Goal: Task Accomplishment & Management: Manage account settings

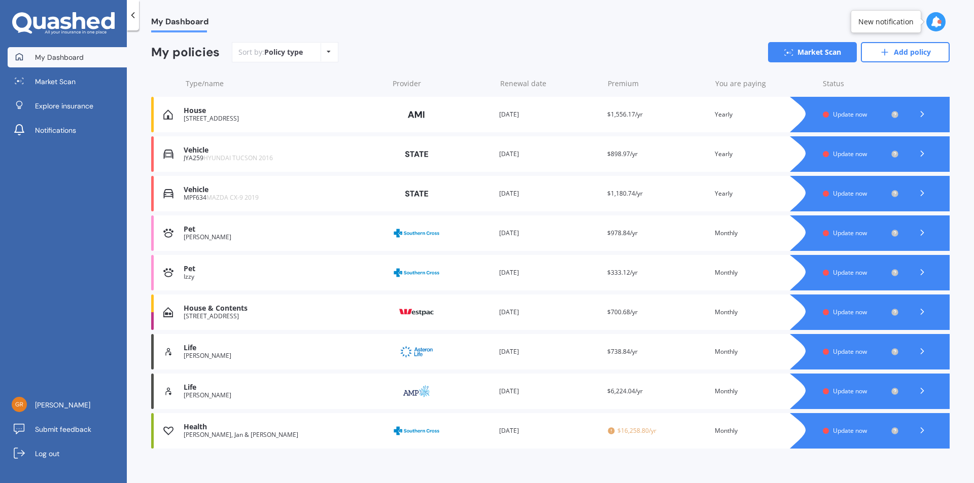
scroll to position [94, 0]
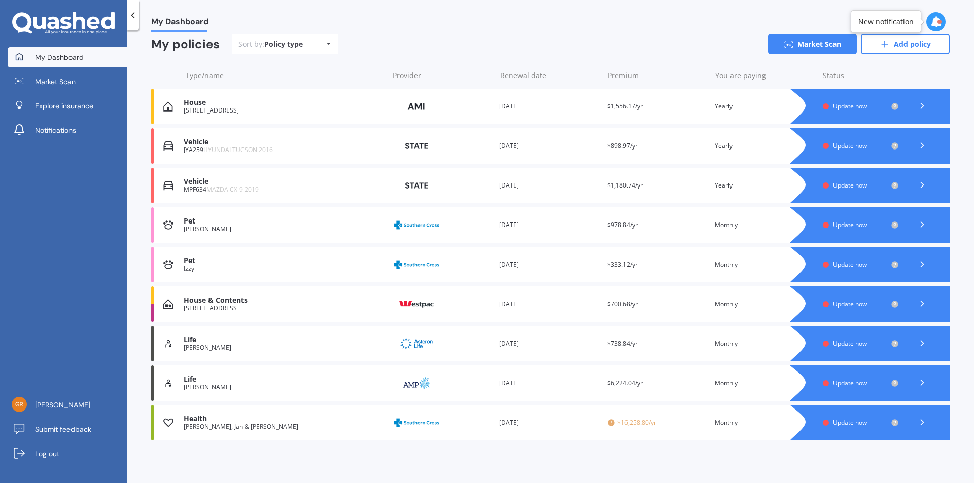
click at [212, 299] on div "House & Contents" at bounding box center [283, 300] width 199 height 9
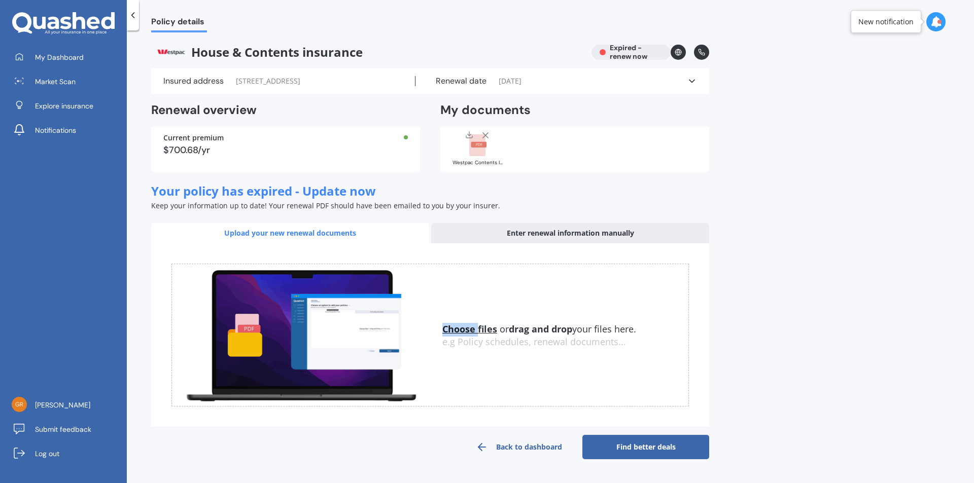
click at [43, 81] on span "Market Scan" at bounding box center [55, 82] width 41 height 10
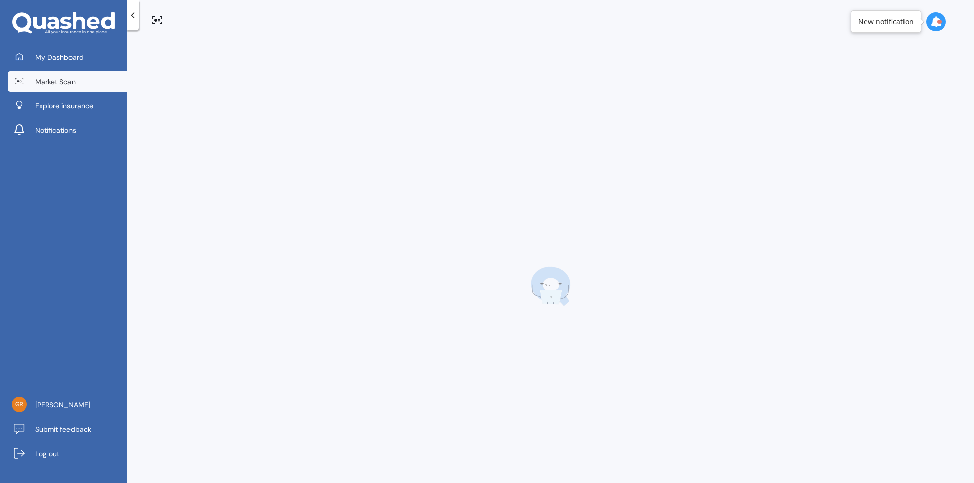
click at [43, 81] on span "Market Scan" at bounding box center [55, 82] width 41 height 10
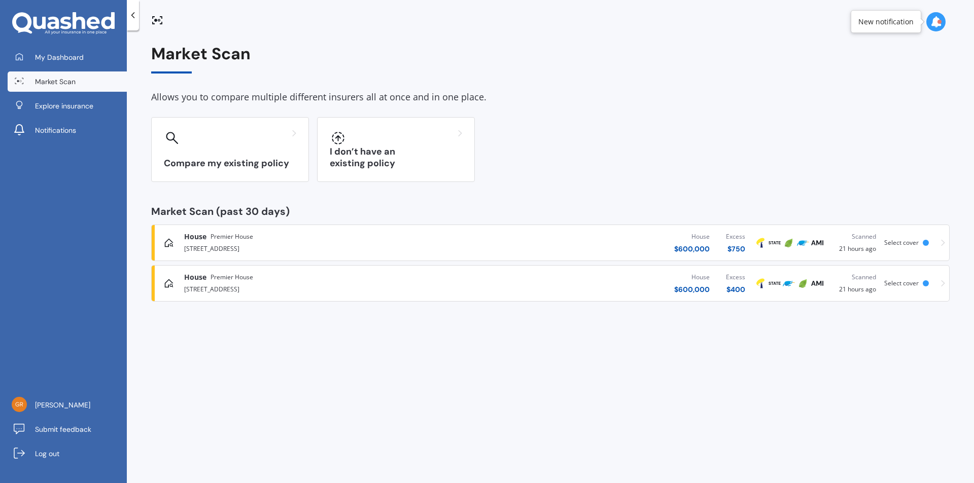
click at [58, 55] on span "My Dashboard" at bounding box center [59, 57] width 49 height 10
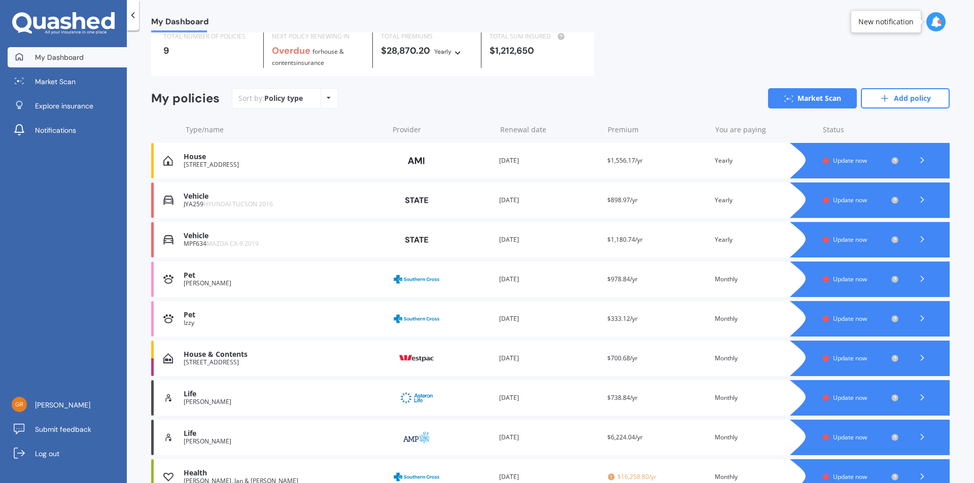
scroll to position [94, 0]
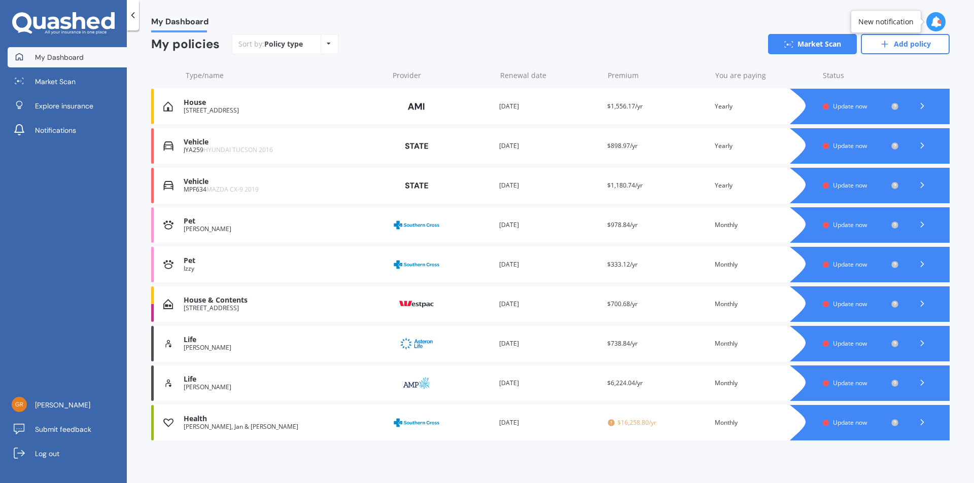
click at [917, 300] on icon at bounding box center [922, 304] width 10 height 10
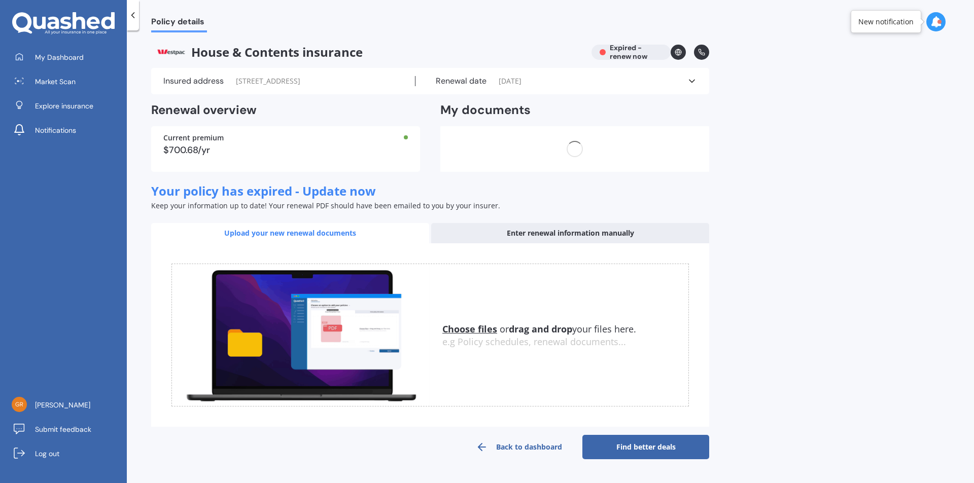
click at [915, 301] on div "Policy details House & Contents insurance Expired - renew now Insured address […" at bounding box center [550, 258] width 847 height 453
click at [649, 443] on link "Find better deals" at bounding box center [645, 447] width 127 height 24
click at [649, 443] on div "Policy details House & Contents insurance Expired - renew now Insured address […" at bounding box center [550, 258] width 847 height 453
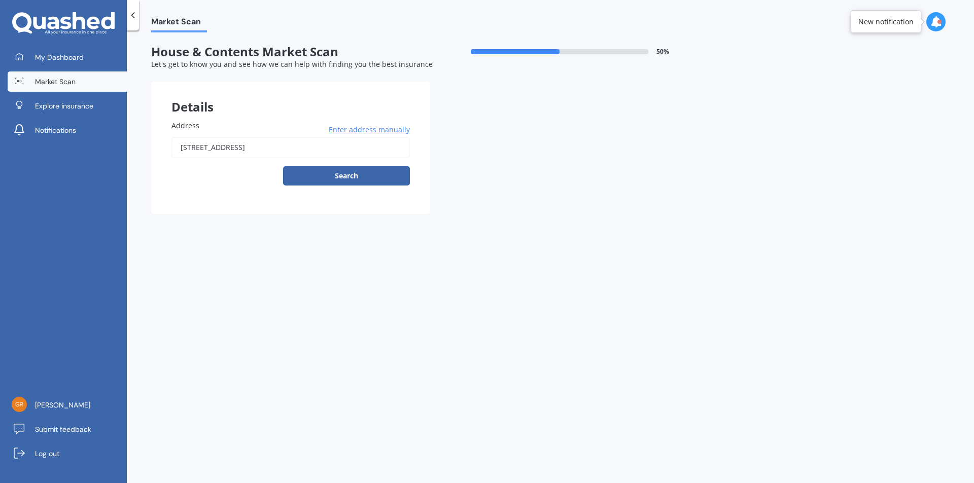
click at [347, 176] on button "Search" at bounding box center [346, 175] width 127 height 19
click at [347, 176] on div "[STREET_ADDRESS] Enter address manually Search" at bounding box center [290, 161] width 238 height 49
click at [282, 168] on div "[STREET_ADDRESS] Enter address manually Search" at bounding box center [290, 161] width 238 height 49
type input "[STREET_ADDRESS]"
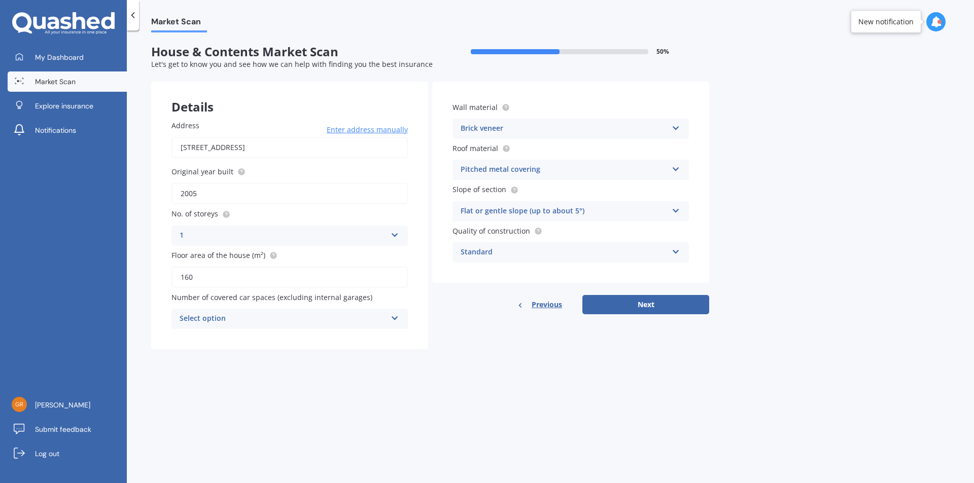
click at [28, 13] on icon at bounding box center [63, 23] width 102 height 23
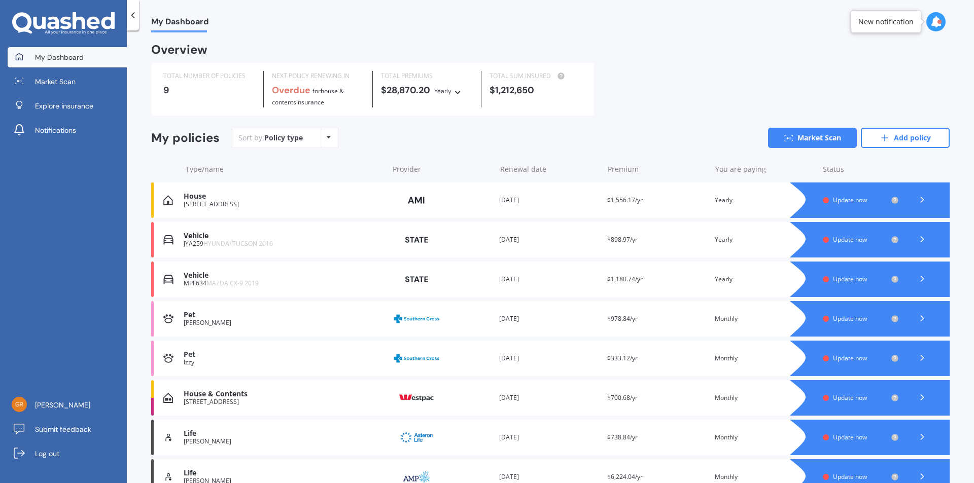
click at [807, 135] on link "Market Scan" at bounding box center [812, 138] width 89 height 20
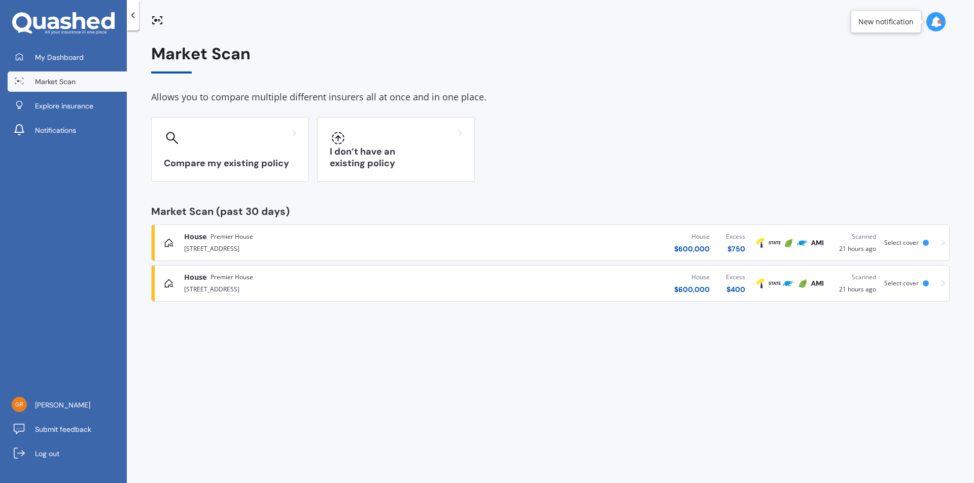
click at [189, 150] on div "Compare my existing policy" at bounding box center [230, 149] width 158 height 65
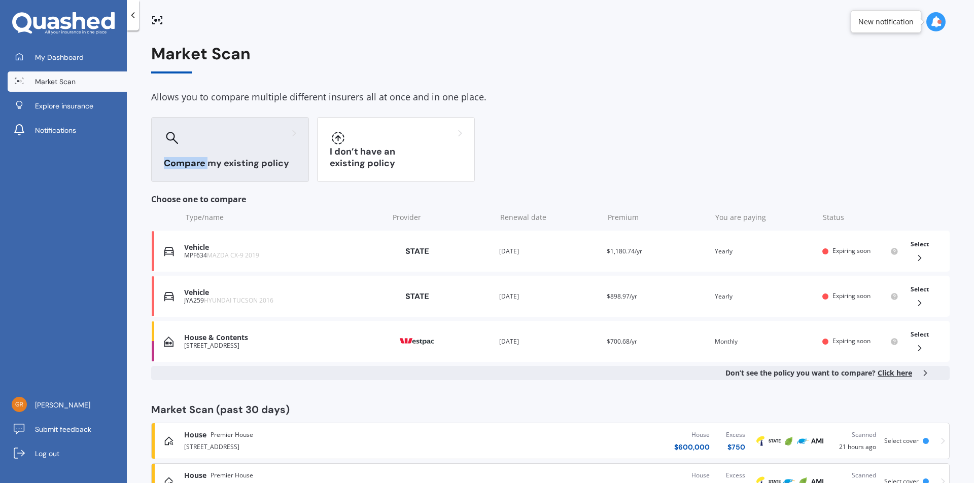
click at [189, 150] on div "Compare my existing policy" at bounding box center [230, 149] width 158 height 65
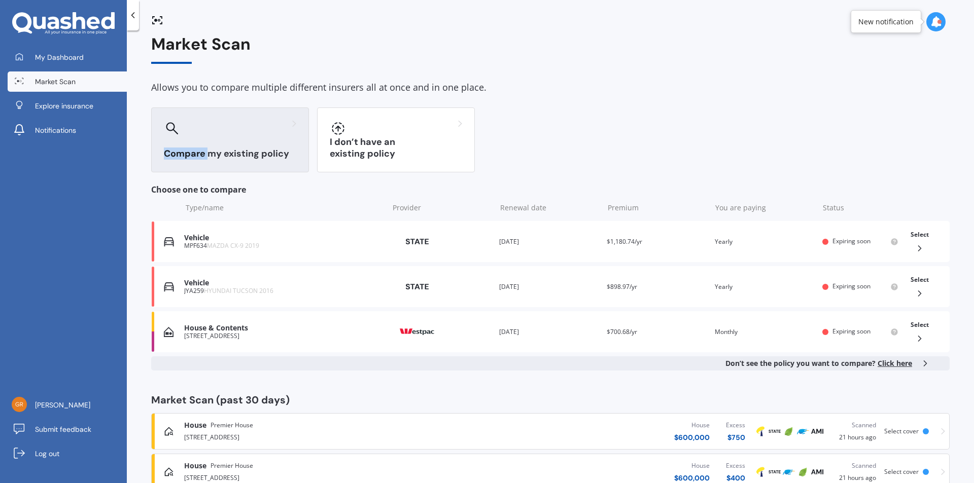
scroll to position [39, 0]
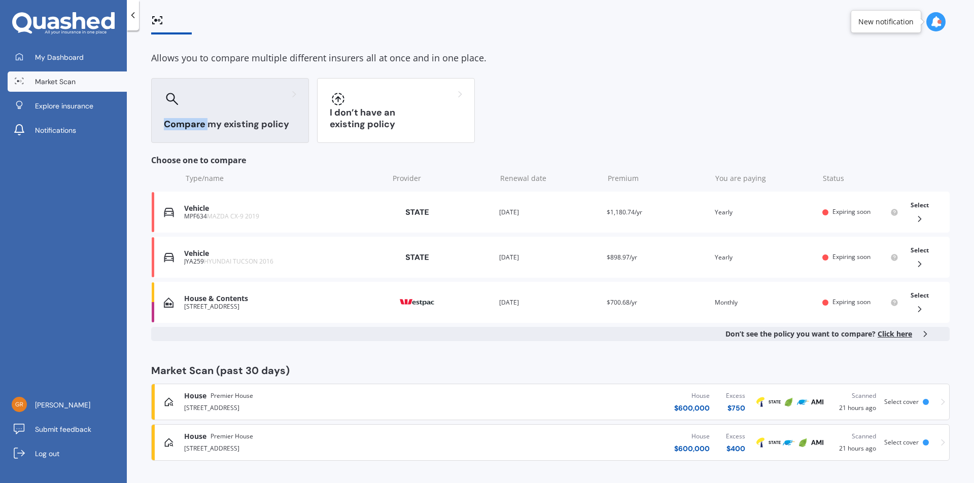
click at [205, 300] on div "House & Contents" at bounding box center [283, 299] width 199 height 9
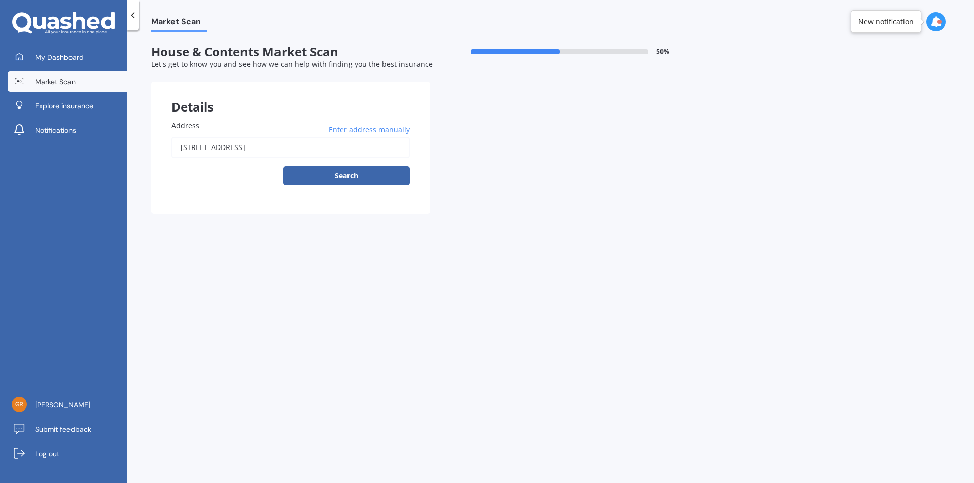
click at [345, 173] on button "Search" at bounding box center [346, 175] width 127 height 19
click at [348, 177] on div "[STREET_ADDRESS] Enter address manually Search" at bounding box center [290, 161] width 238 height 49
click at [309, 147] on input "[STREET_ADDRESS]" at bounding box center [290, 147] width 238 height 21
click at [280, 166] on div "[STREET_ADDRESS] Enter address manually Search" at bounding box center [290, 161] width 238 height 49
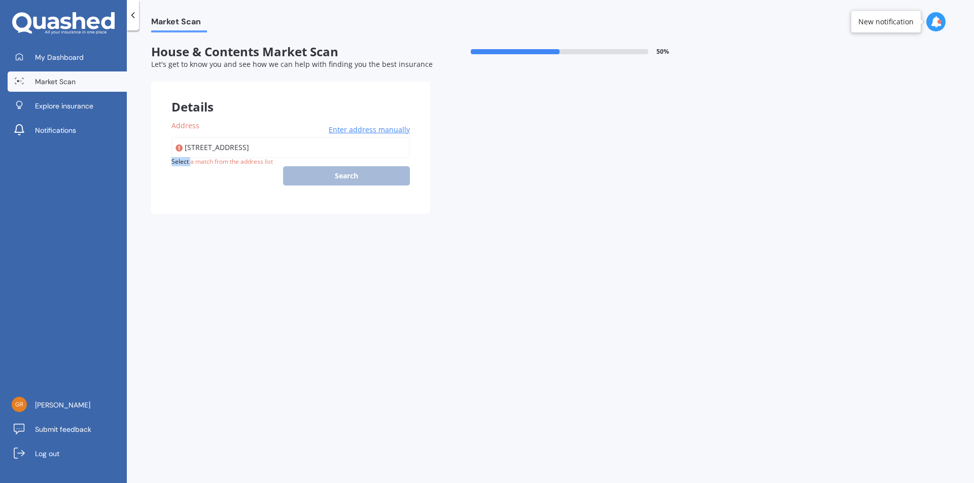
type input "[STREET_ADDRESS]"
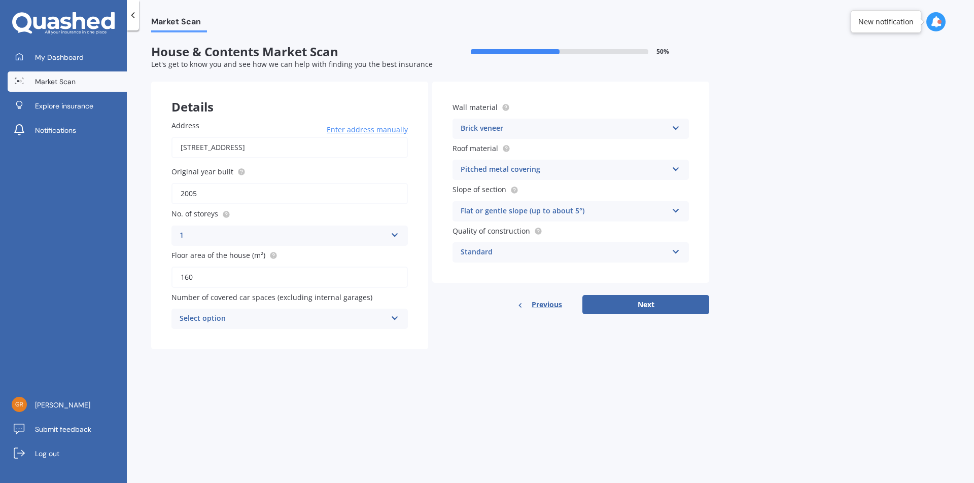
click at [653, 305] on button "Next" at bounding box center [645, 304] width 127 height 19
click at [653, 305] on div "Previous Next" at bounding box center [570, 304] width 277 height 19
click at [41, 59] on span "My Dashboard" at bounding box center [59, 57] width 49 height 10
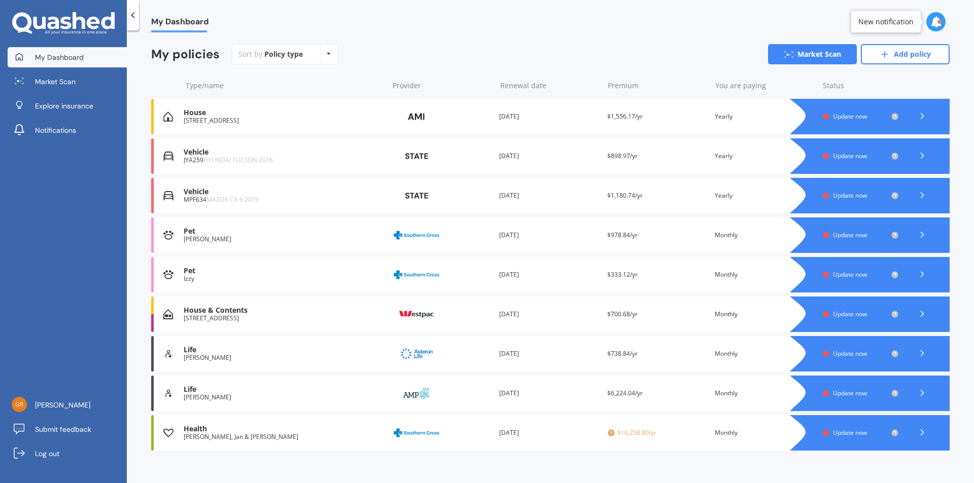
scroll to position [94, 0]
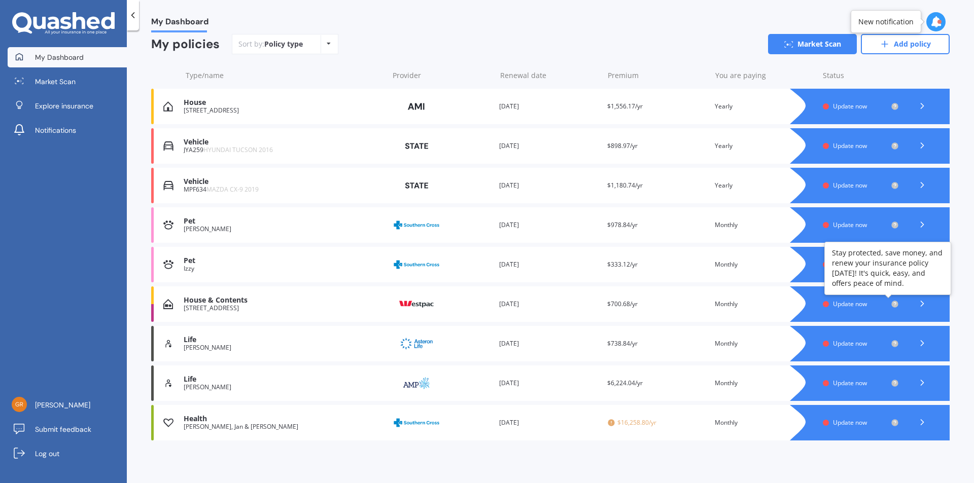
click at [891, 303] on circle at bounding box center [894, 304] width 7 height 7
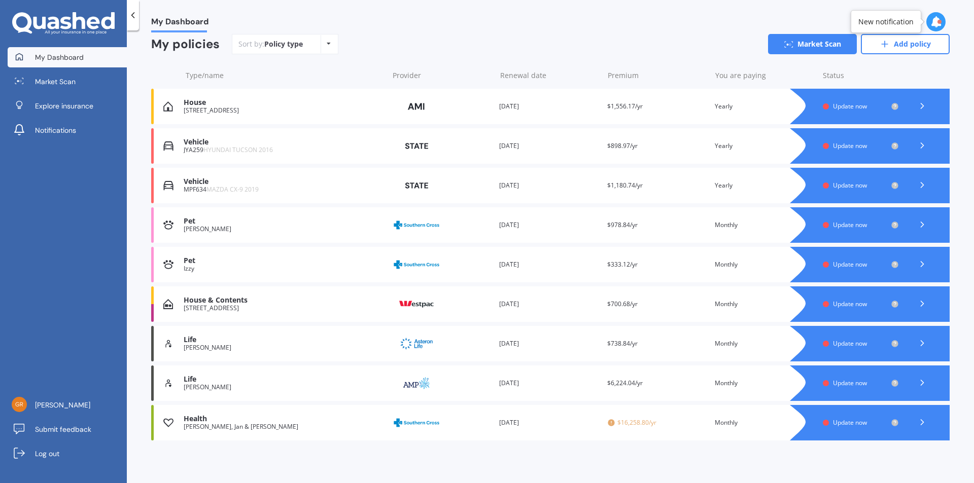
click at [917, 300] on icon at bounding box center [922, 304] width 10 height 10
click at [914, 300] on div "My Dashboard Overview TOTAL NUMBER OF POLICIES 9 NEXT POLICY RENEWING IN Overdu…" at bounding box center [550, 258] width 847 height 453
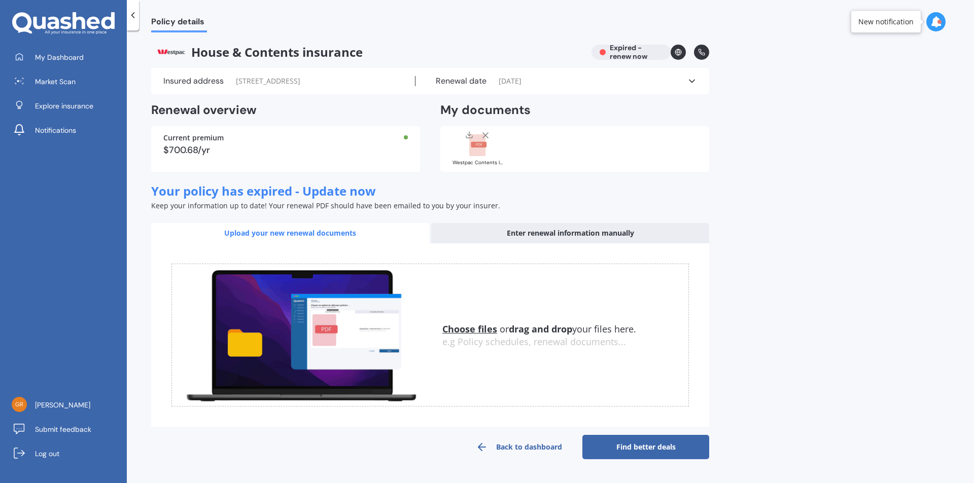
click at [60, 55] on span "My Dashboard" at bounding box center [59, 57] width 49 height 10
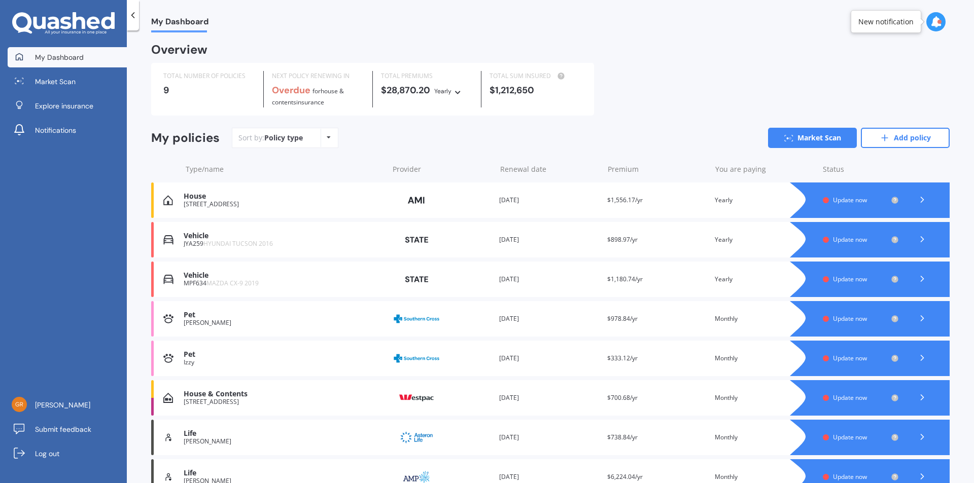
click at [921, 198] on polyline at bounding box center [922, 199] width 3 height 5
click at [916, 198] on div "My Dashboard Overview TOTAL NUMBER OF POLICIES 9 NEXT POLICY RENEWING IN Overdu…" at bounding box center [550, 258] width 847 height 453
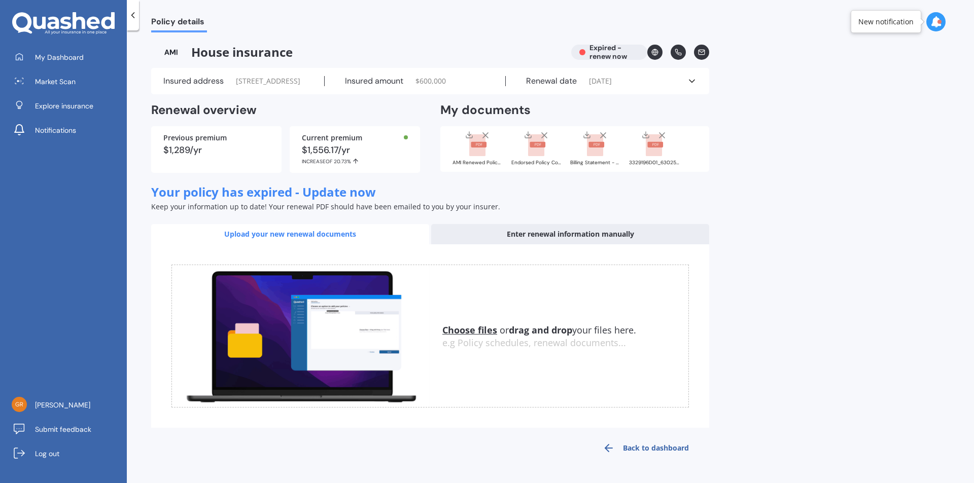
click at [472, 336] on u "Choose files" at bounding box center [469, 330] width 55 height 12
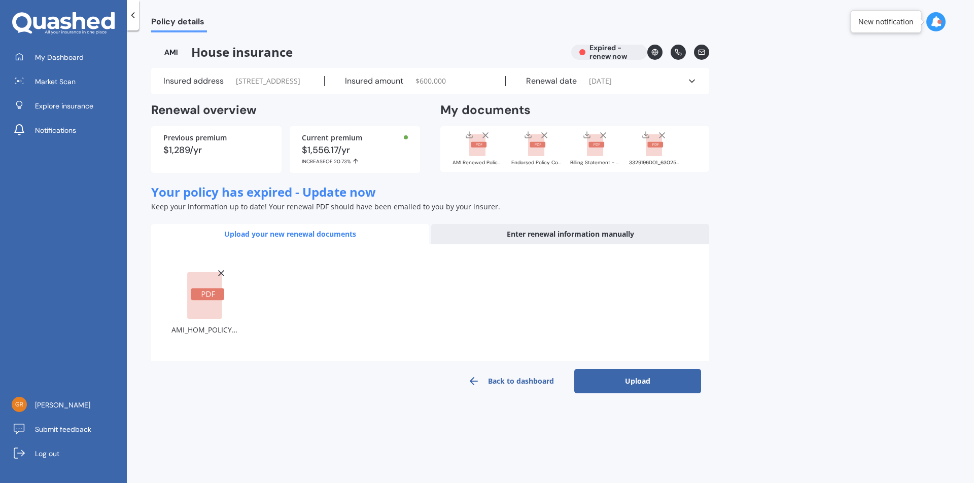
click at [643, 394] on button "Upload" at bounding box center [637, 381] width 127 height 24
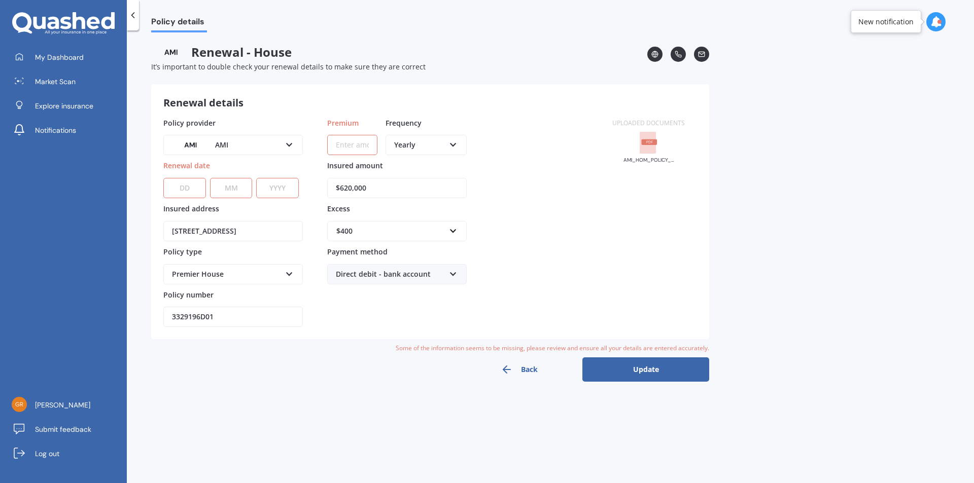
click at [192, 190] on select "DD 01 02 03 04 05 06 07 08 09 10 11 12 13 14 15 16 17 18 19 20 21 22 23 24 25 2…" at bounding box center [184, 188] width 43 height 20
click at [183, 189] on select "DD 01 02 03 04 05 06 07 08 09 10 11 12 13 14 15 16 17 18 19 20 21 22 23 24 25 2…" at bounding box center [184, 188] width 43 height 20
click at [273, 326] on input "3329196D01" at bounding box center [232, 317] width 139 height 20
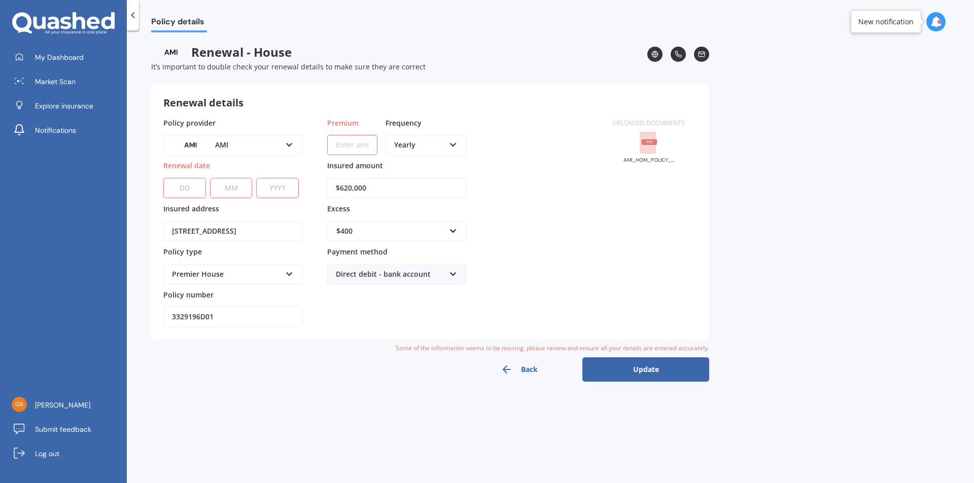
click at [190, 187] on select "DD 01 02 03 04 05 06 07 08 09 10 11 12 13 14 15 16 17 18 19 20 21 22 23 24 25 2…" at bounding box center [184, 188] width 43 height 20
select select "26"
click at [234, 183] on select "MM 01 02 03 04 05 06 07 08 09 10 11 12" at bounding box center [231, 188] width 43 height 20
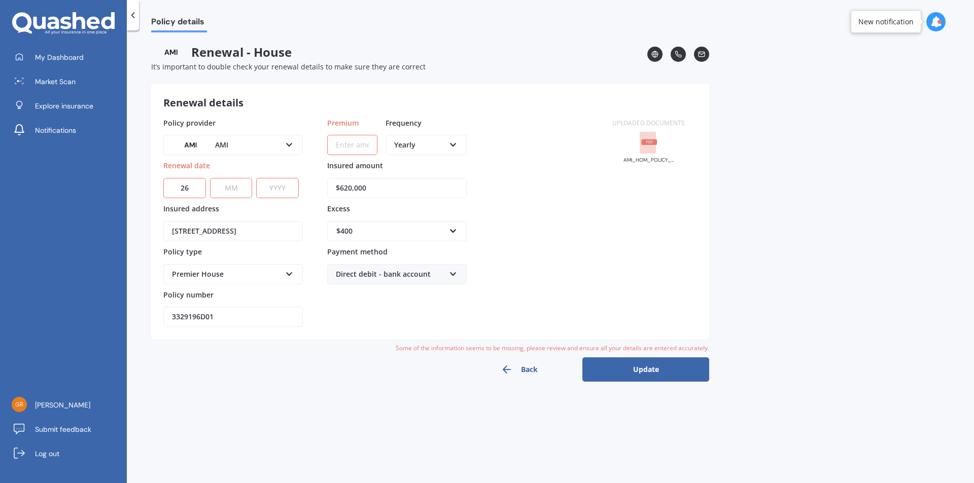
click at [234, 187] on select "MM 01 02 03 04 05 06 07 08 09 10 11 12" at bounding box center [231, 188] width 43 height 20
select select "10"
click at [267, 189] on select "YYYY 2027 2026 2025 2024 2023 2022 2021 2020 2019 2018 2017 2016 2015 2014 2013…" at bounding box center [277, 188] width 43 height 20
select select "2026"
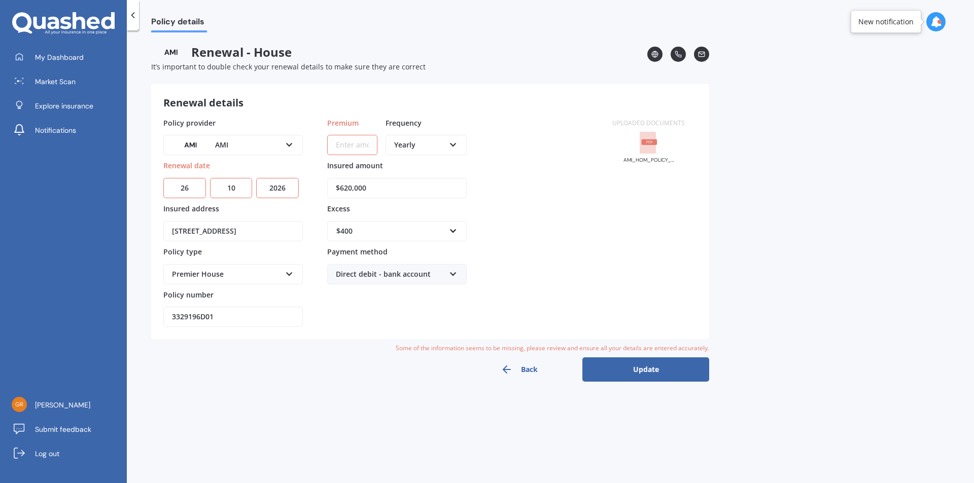
click at [263, 372] on div "Back Update" at bounding box center [430, 370] width 558 height 24
click at [452, 231] on input "text" at bounding box center [393, 231] width 130 height 19
click at [347, 306] on span "$750" at bounding box center [344, 307] width 16 height 10
click at [347, 306] on div "Premium Frequency Yearly Yearly Six-Monthly Quarterly Monthly Fortnightly Weekl…" at bounding box center [396, 223] width 139 height 210
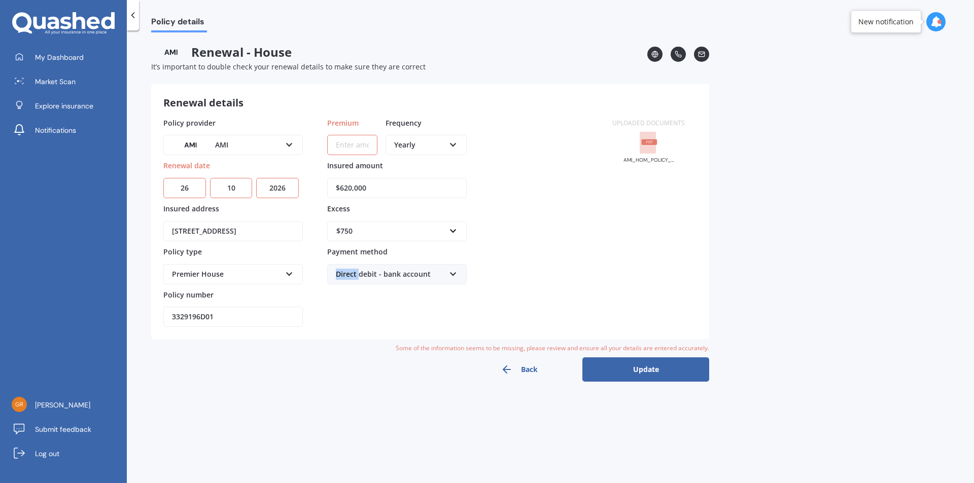
click at [647, 368] on button "Update" at bounding box center [645, 370] width 127 height 24
click at [448, 144] on div "Yearly Yearly Six-Monthly Quarterly Monthly Fortnightly Weekly" at bounding box center [425, 145] width 81 height 20
click at [454, 145] on icon at bounding box center [453, 142] width 9 height 7
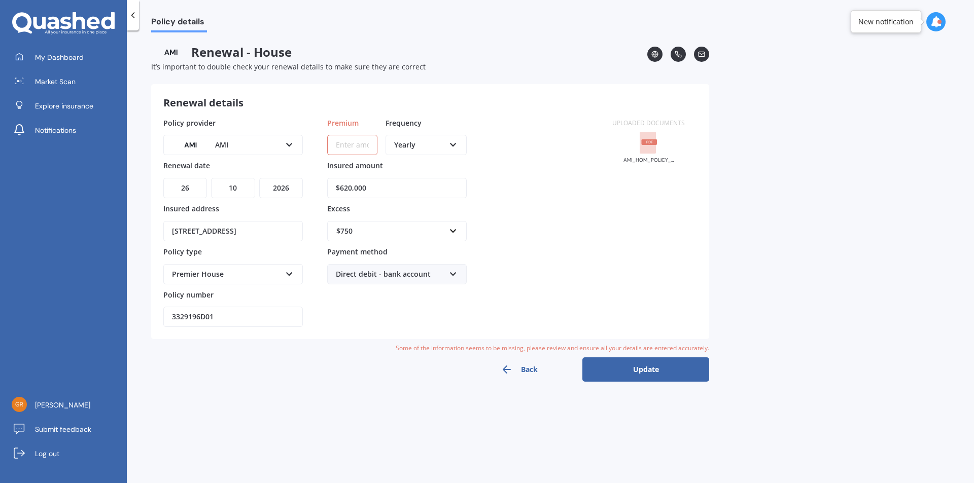
click at [454, 145] on icon at bounding box center [453, 142] width 9 height 7
click at [408, 217] on span "Monthly" at bounding box center [409, 219] width 28 height 10
click at [347, 147] on input "Premium" at bounding box center [352, 145] width 50 height 20
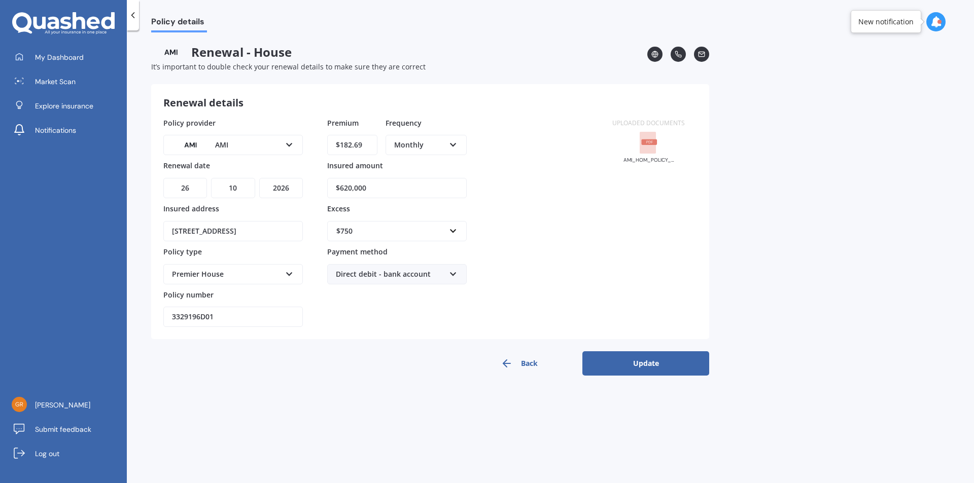
type input "$182.69"
click at [530, 194] on div "Policy provider AMI AA AMI AMP ANZ ASB Ando BNZ Co-Operative Bank FMG Initio Ki…" at bounding box center [381, 223] width 437 height 210
click at [628, 359] on button "Update" at bounding box center [645, 363] width 127 height 24
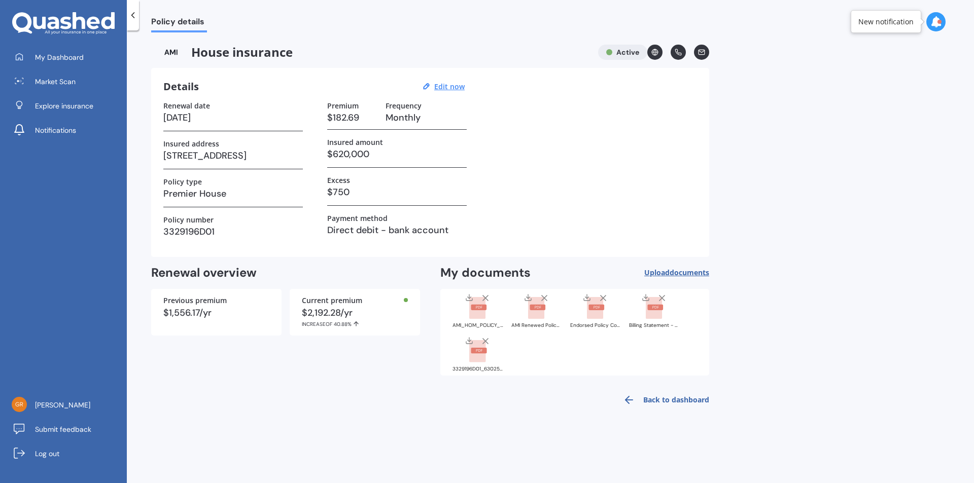
click at [540, 306] on rect at bounding box center [537, 308] width 16 height 6
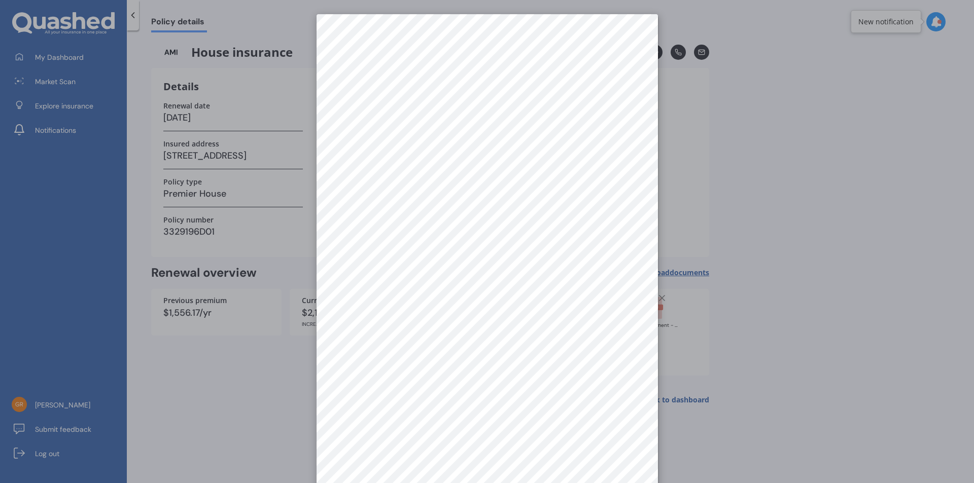
click at [768, 110] on div at bounding box center [487, 241] width 974 height 483
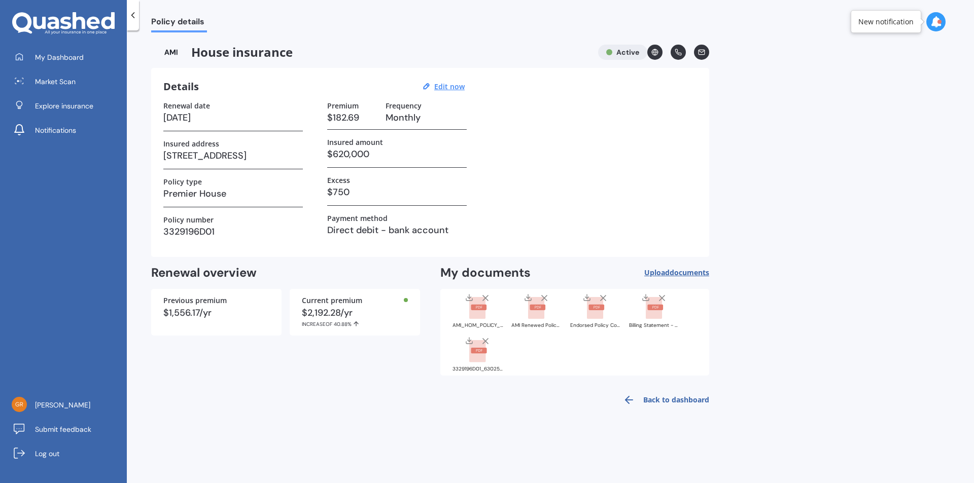
click at [544, 298] on line at bounding box center [544, 298] width 5 height 5
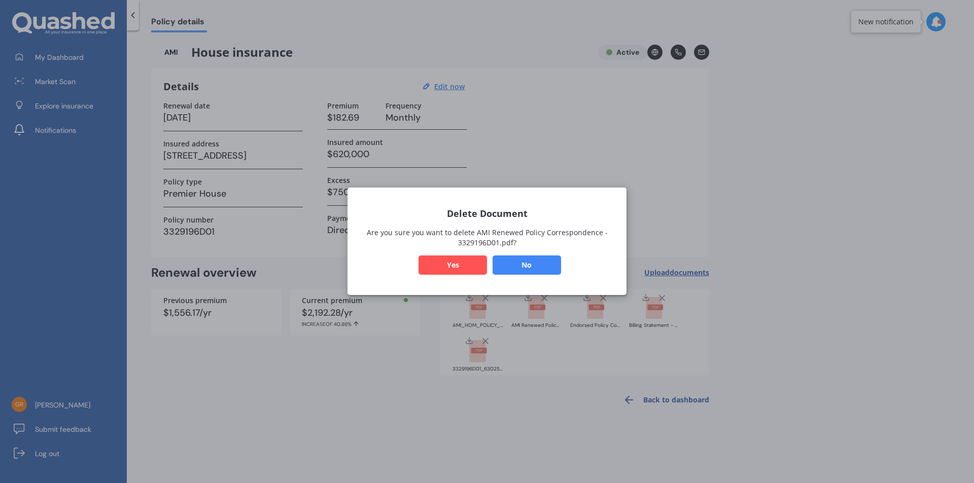
click at [544, 298] on div "Delete Document Are you sure you want to delete AMI Renewed Policy Corresponden…" at bounding box center [487, 241] width 974 height 483
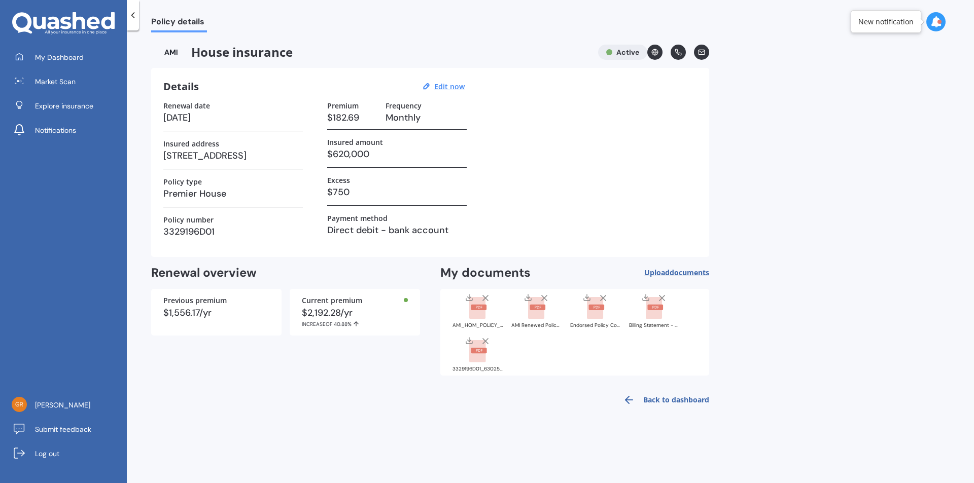
click at [544, 298] on line at bounding box center [544, 298] width 5 height 5
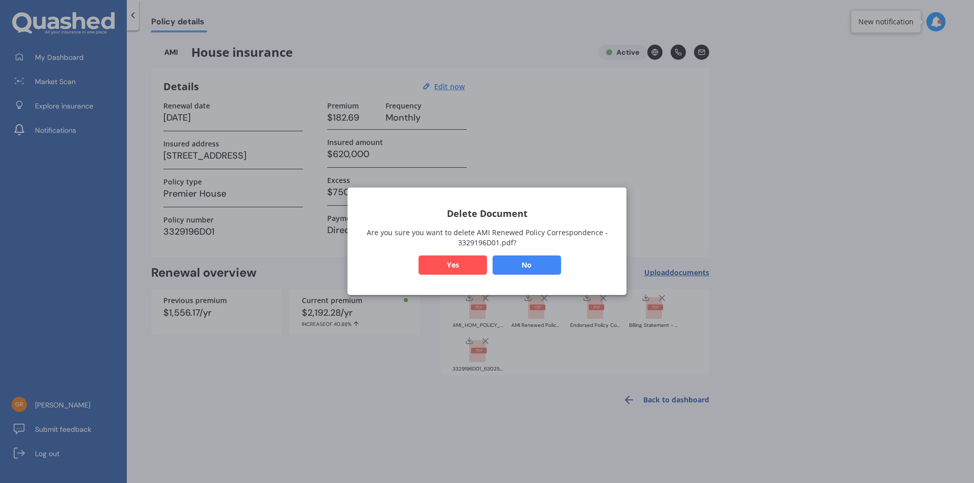
click at [447, 260] on button "Yes" at bounding box center [452, 265] width 68 height 19
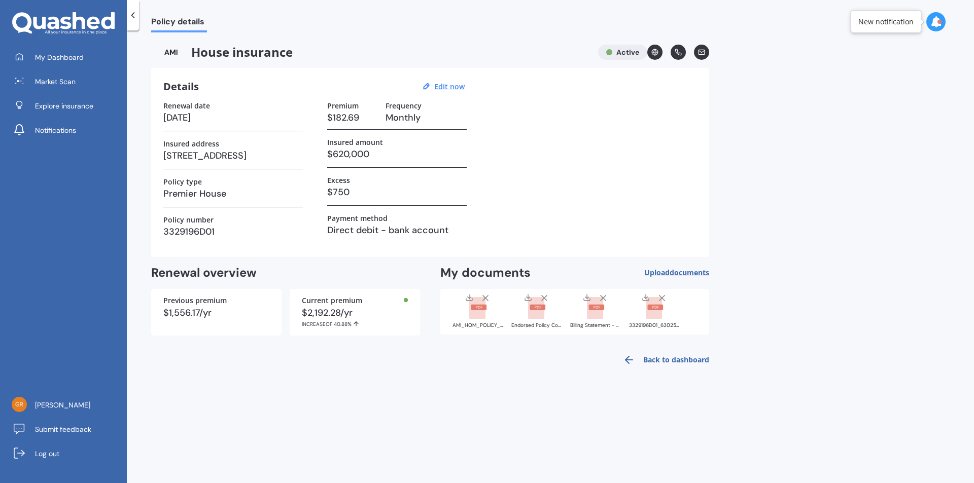
click at [546, 298] on icon at bounding box center [544, 298] width 10 height 10
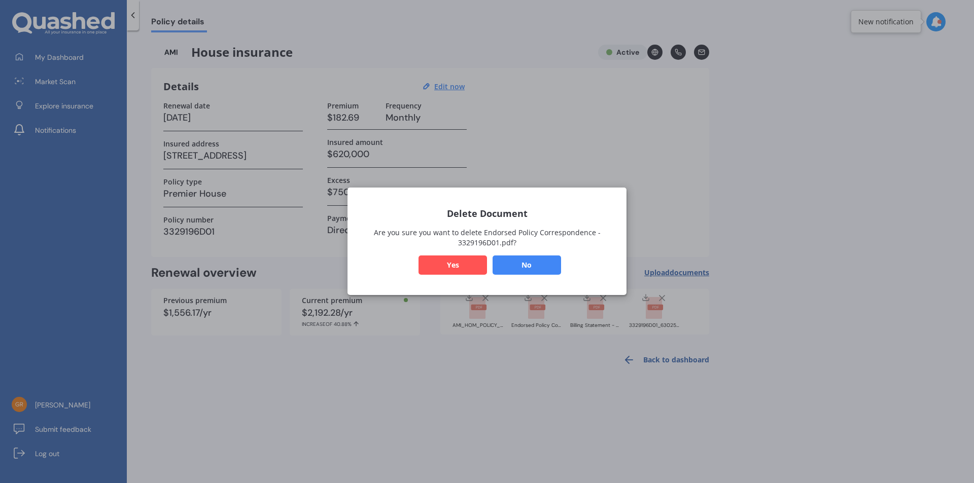
click at [452, 267] on button "Yes" at bounding box center [452, 265] width 68 height 19
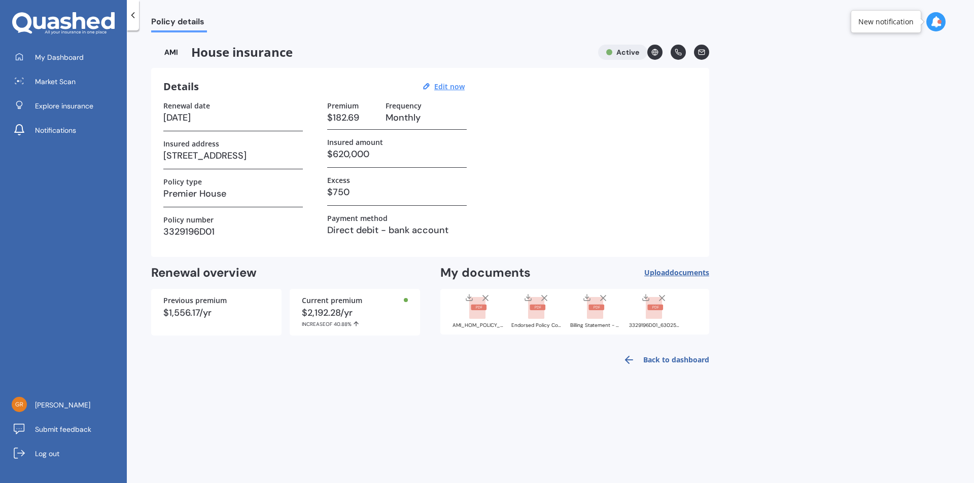
click at [452, 267] on h2 "My documents" at bounding box center [485, 273] width 90 height 16
click at [545, 298] on icon at bounding box center [544, 298] width 10 height 10
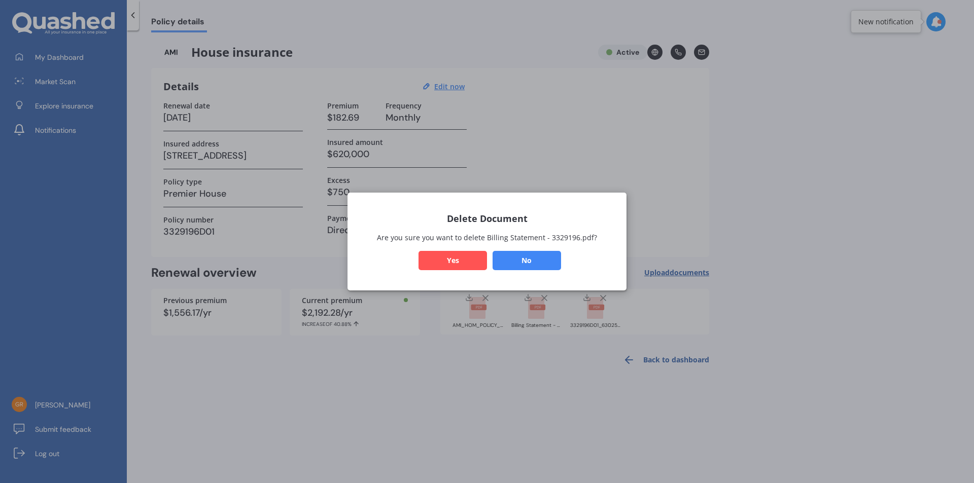
click at [466, 265] on button "Yes" at bounding box center [452, 260] width 68 height 19
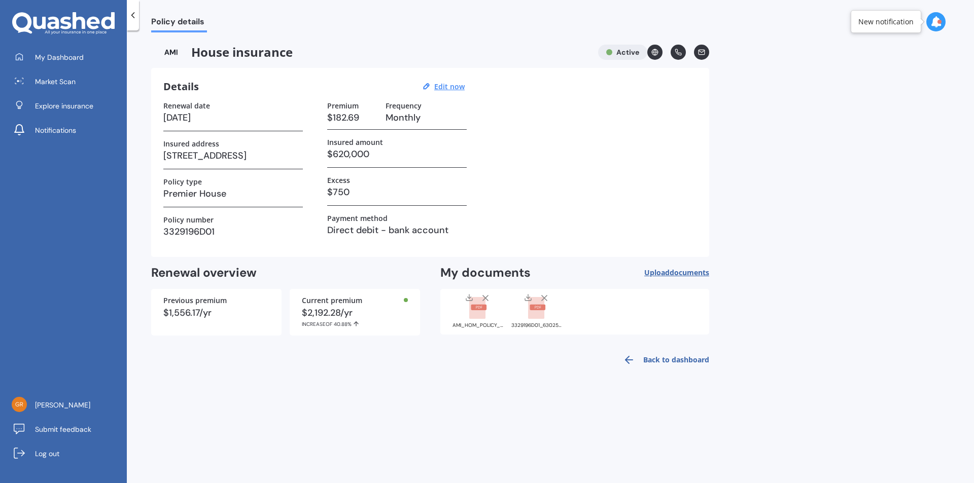
click at [546, 298] on icon at bounding box center [544, 298] width 10 height 10
click at [544, 297] on icon at bounding box center [544, 298] width 10 height 10
click at [543, 299] on line at bounding box center [544, 298] width 5 height 5
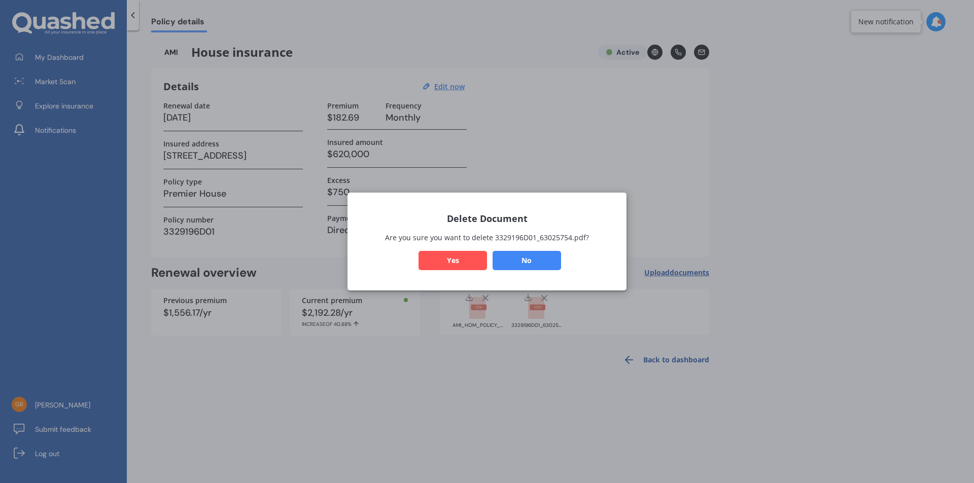
click at [458, 259] on button "Yes" at bounding box center [452, 260] width 68 height 19
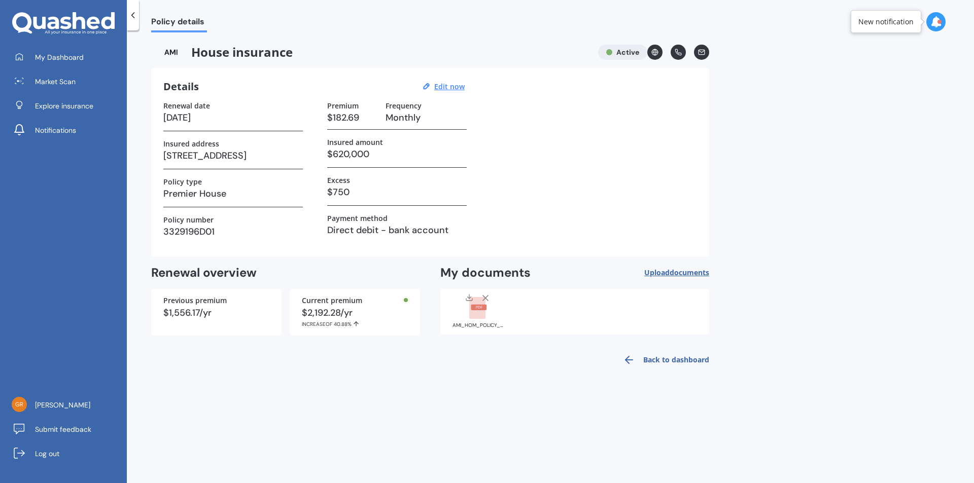
click at [470, 351] on div "Back to dashboard" at bounding box center [430, 360] width 558 height 24
click at [655, 358] on link "Back to dashboard" at bounding box center [663, 360] width 92 height 24
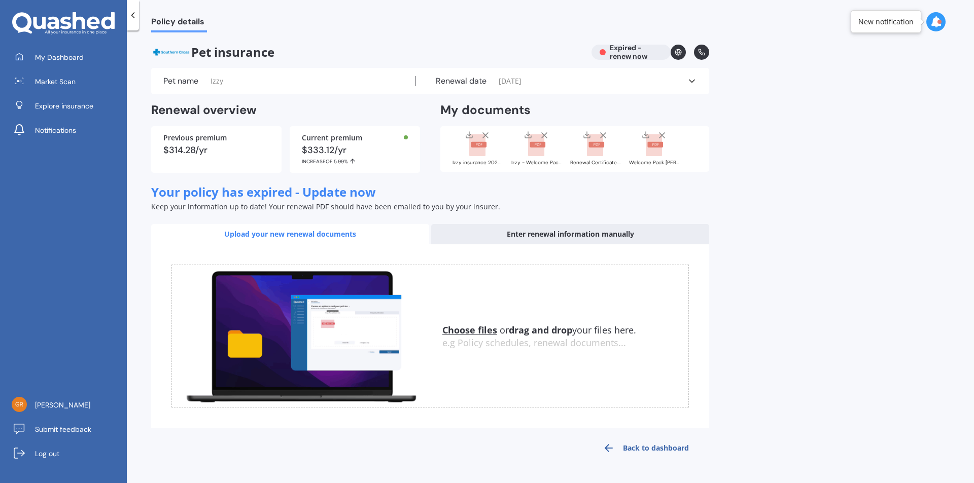
click at [53, 58] on span "My Dashboard" at bounding box center [59, 57] width 49 height 10
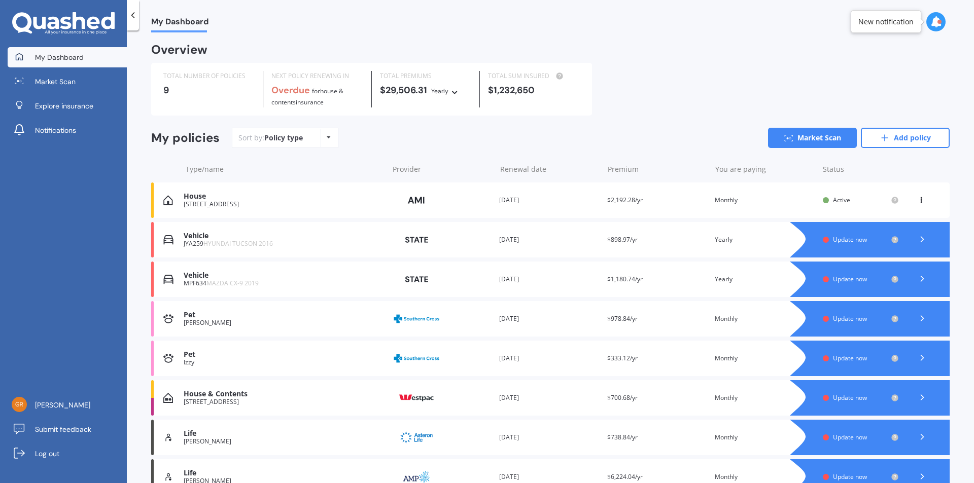
click at [921, 396] on polyline at bounding box center [922, 397] width 3 height 5
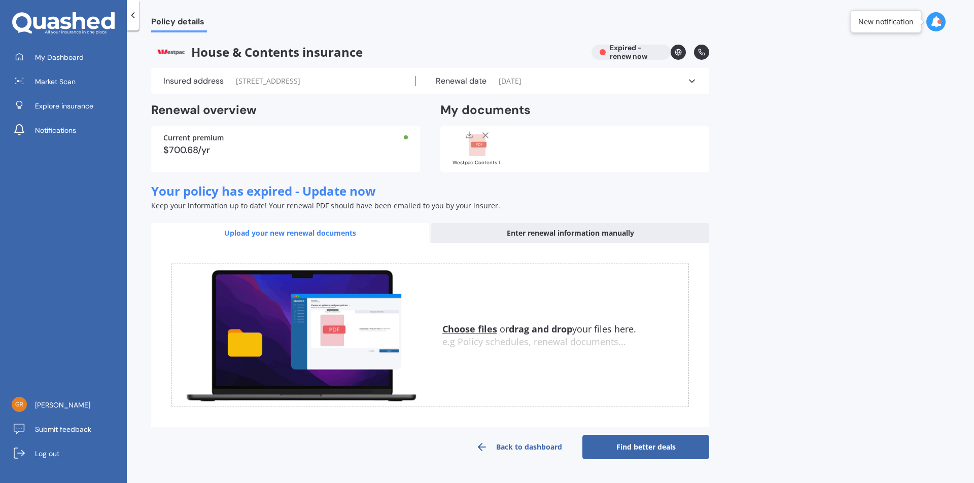
click at [477, 143] on rect at bounding box center [479, 145] width 16 height 6
click at [476, 141] on rect at bounding box center [477, 145] width 16 height 22
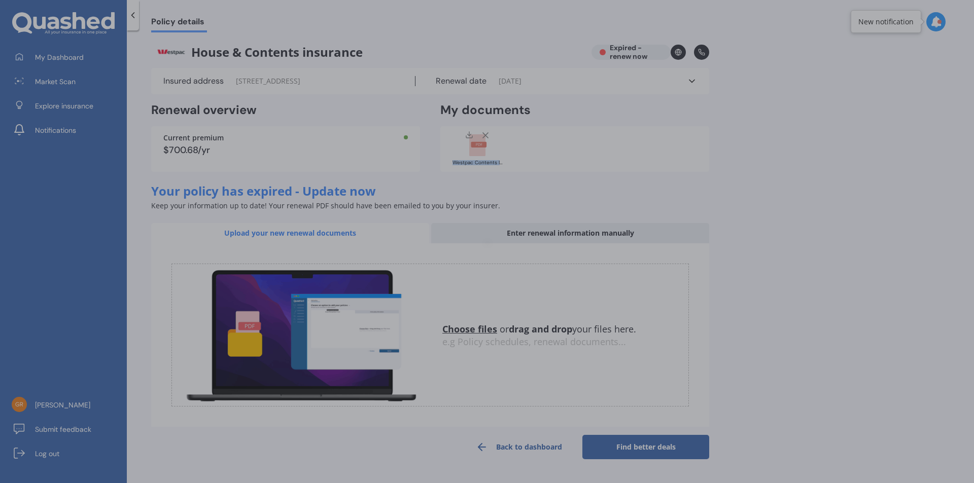
click at [476, 141] on div at bounding box center [487, 241] width 974 height 483
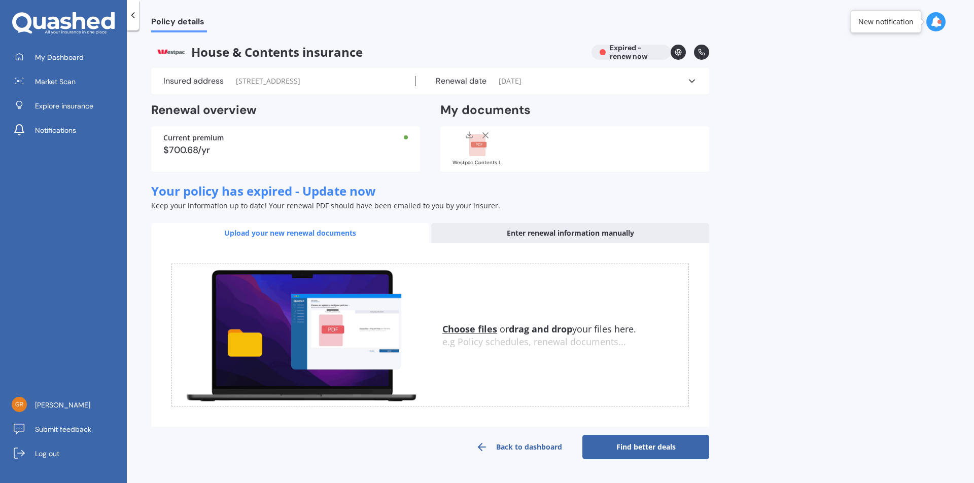
click at [475, 141] on rect at bounding box center [477, 145] width 16 height 22
